Goal: Information Seeking & Learning: Find specific fact

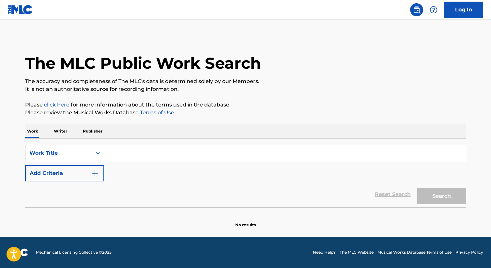
click at [160, 154] on input "Search Form" at bounding box center [285, 153] width 362 height 16
paste input "mi otra mitad"
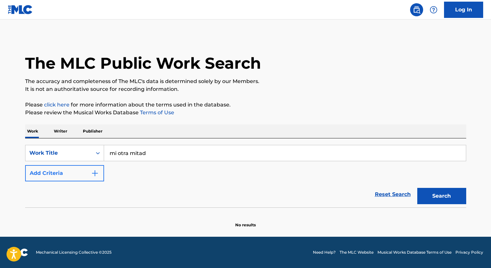
type input "mi otra mitad"
click at [71, 177] on button "Add Criteria" at bounding box center [64, 173] width 79 height 16
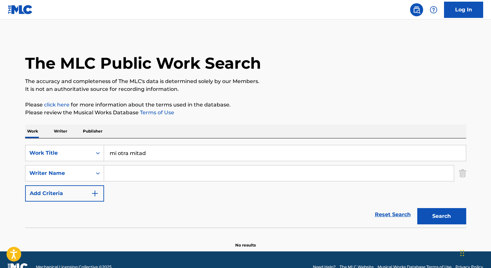
click at [127, 170] on input "Search Form" at bounding box center [279, 174] width 350 height 16
type input "rosas"
click at [417, 208] on button "Search" at bounding box center [441, 216] width 49 height 16
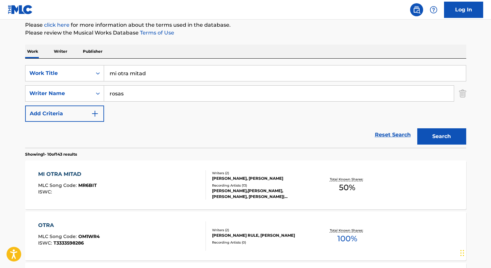
scroll to position [88, 0]
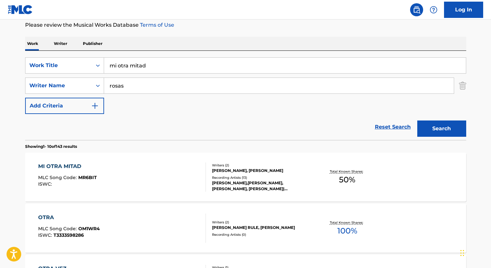
click at [180, 177] on div "MI OTRA MITAD MLC Song Code : MR6BIT ISWC :" at bounding box center [122, 177] width 168 height 29
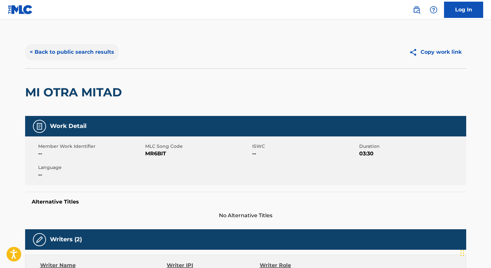
click at [63, 57] on button "< Back to public search results" at bounding box center [72, 52] width 94 height 16
